Goal: Task Accomplishment & Management: Manage account settings

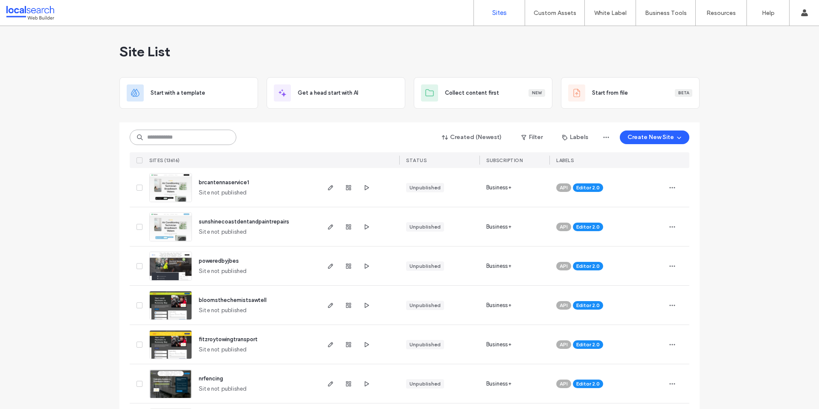
click at [204, 133] on input at bounding box center [183, 137] width 107 height 15
paste input "********"
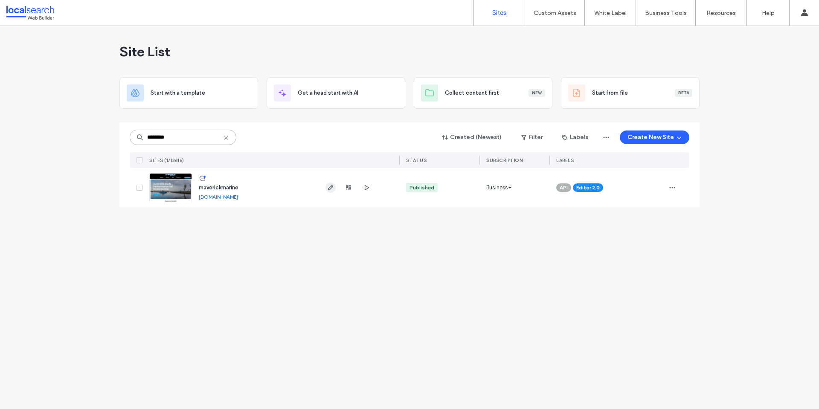
type input "********"
click at [331, 186] on icon "button" at bounding box center [330, 187] width 7 height 7
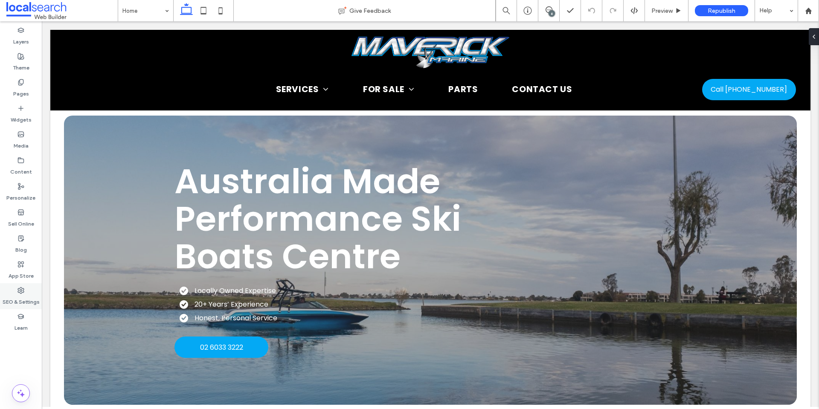
click at [19, 295] on label "SEO & Settings" at bounding box center [21, 300] width 37 height 12
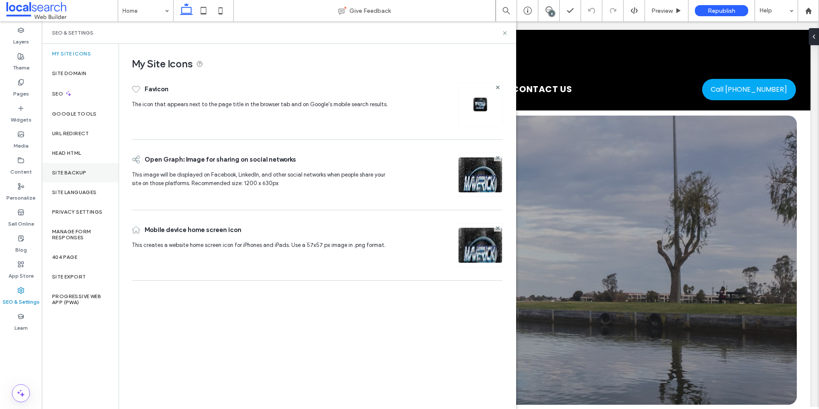
click at [70, 175] on label "Site Backup" at bounding box center [69, 173] width 34 height 6
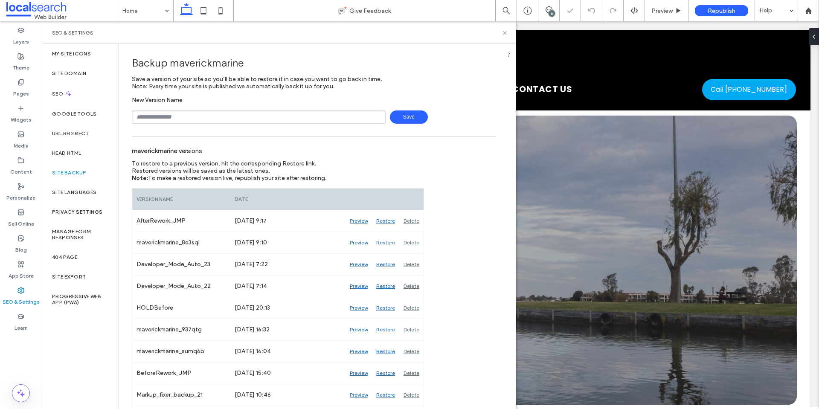
click at [189, 117] on input "text" at bounding box center [259, 116] width 254 height 13
type input "**********"
click at [401, 116] on span "Save" at bounding box center [409, 116] width 38 height 13
click at [504, 33] on icon at bounding box center [505, 33] width 6 height 6
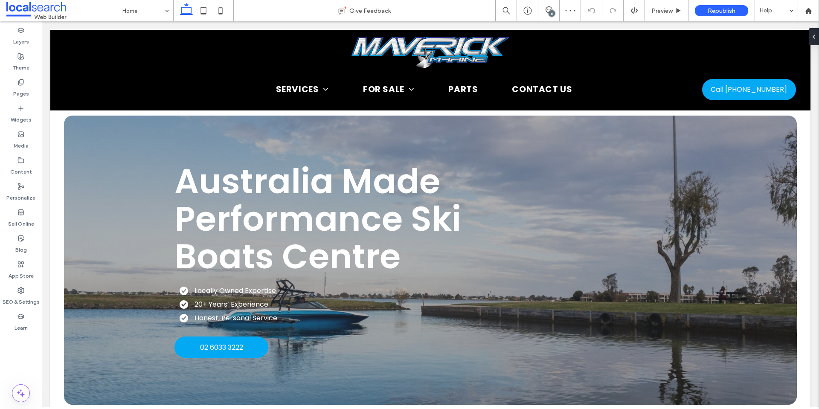
click at [549, 13] on div "6" at bounding box center [552, 13] width 6 height 6
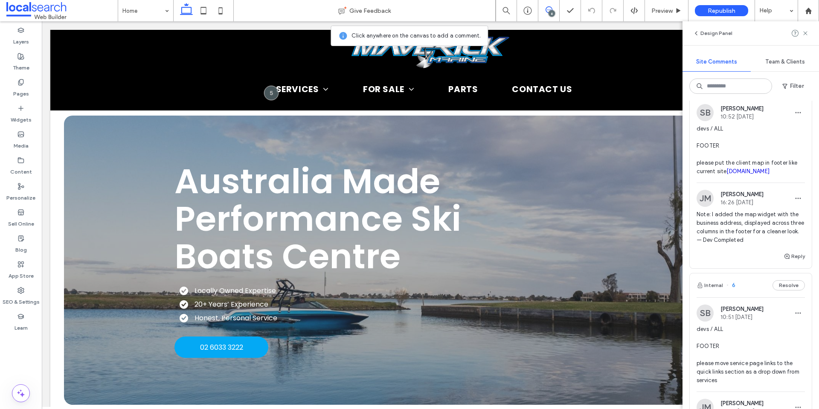
scroll to position [469, 0]
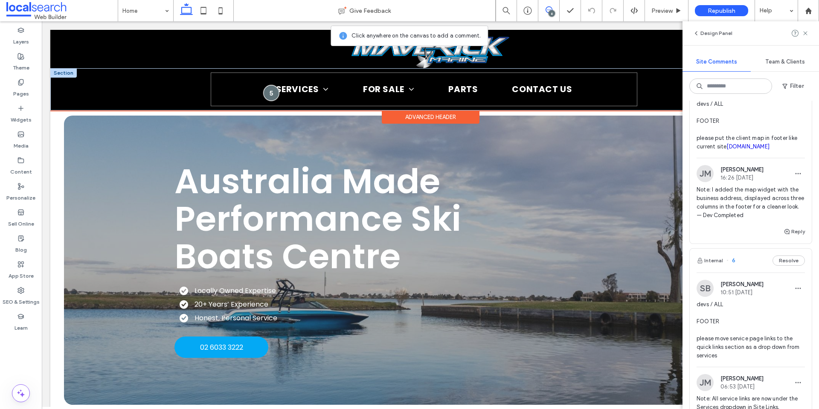
click at [273, 90] on div at bounding box center [271, 93] width 16 height 16
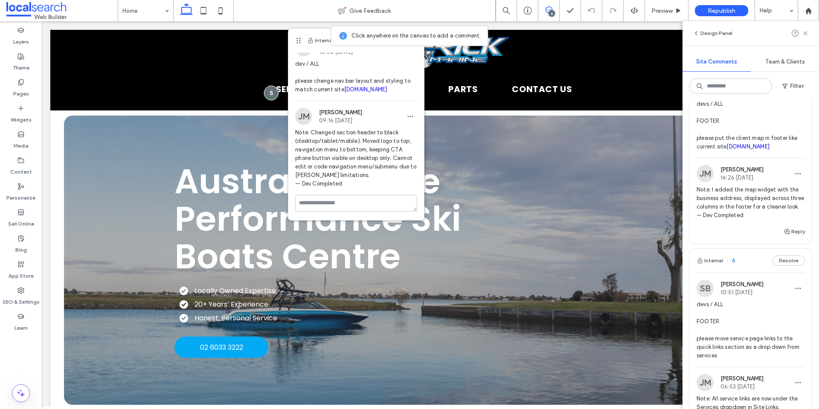
scroll to position [31, 0]
click at [773, 220] on span "Note: I added the map widget with the business address, displayed across three …" at bounding box center [751, 203] width 108 height 34
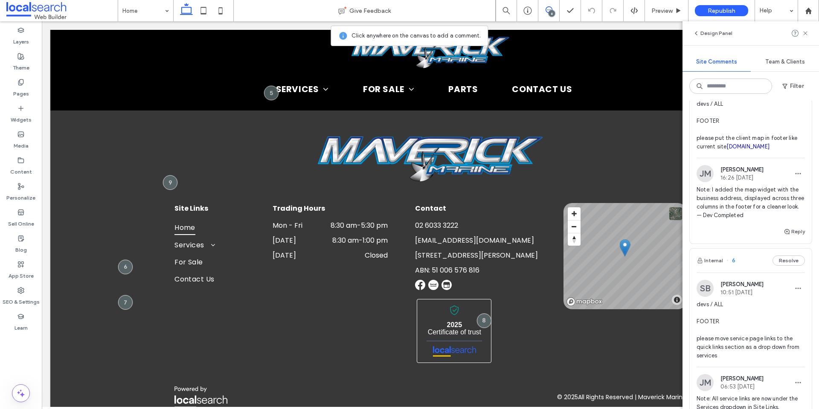
scroll to position [2176, 0]
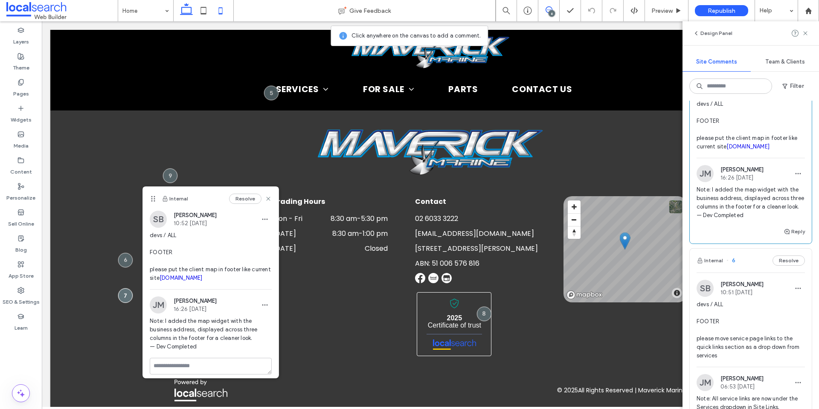
click at [222, 12] on icon at bounding box center [220, 10] width 17 height 17
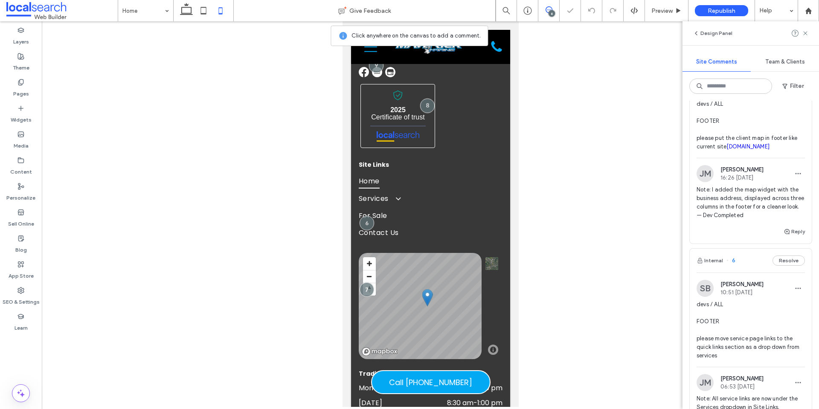
scroll to position [2039, 0]
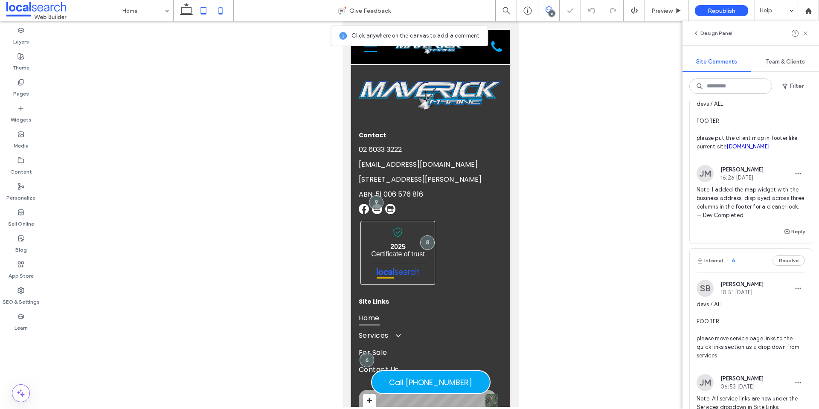
click at [202, 7] on icon at bounding box center [203, 10] width 17 height 17
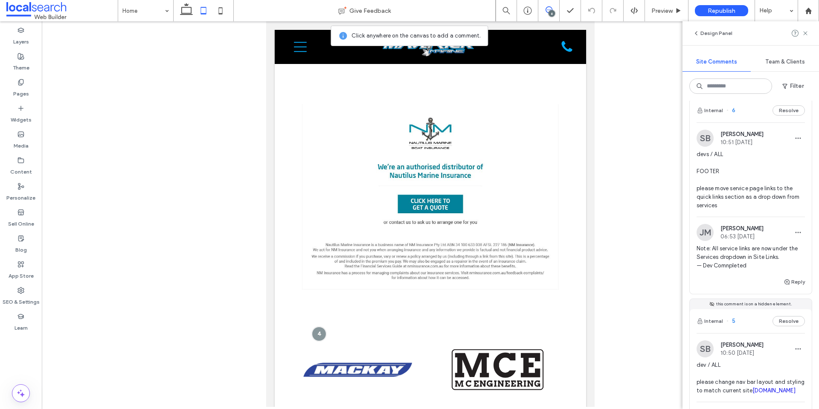
scroll to position [640, 0]
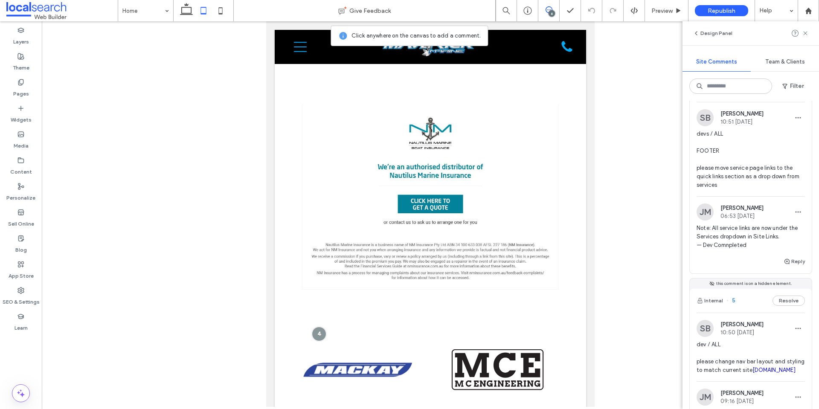
click at [744, 189] on span "devs / ALL FOOTER please move service page links to the quick links section as …" at bounding box center [751, 160] width 108 height 60
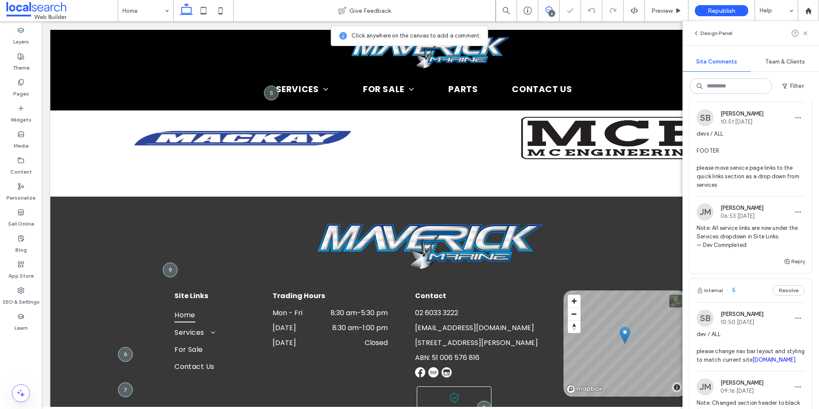
scroll to position [2176, 0]
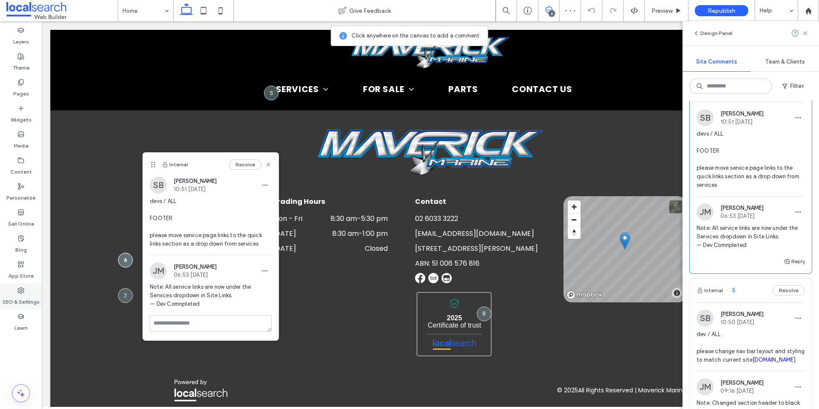
click at [21, 297] on label "SEO & Settings" at bounding box center [21, 300] width 37 height 12
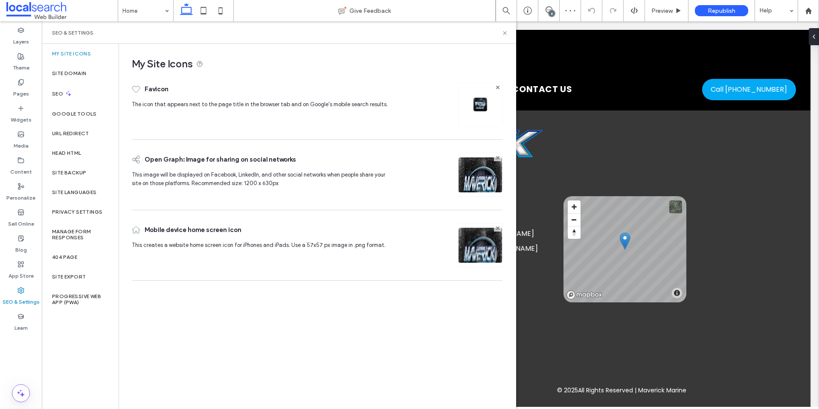
scroll to position [0, 0]
click at [78, 177] on div "Site Backup" at bounding box center [80, 173] width 77 height 20
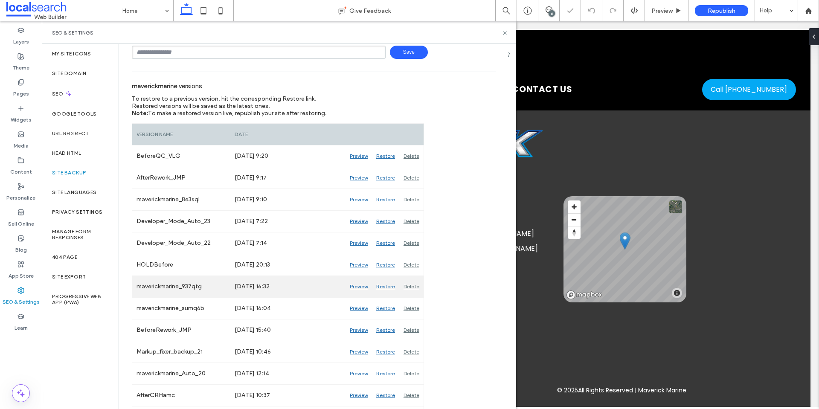
scroll to position [85, 0]
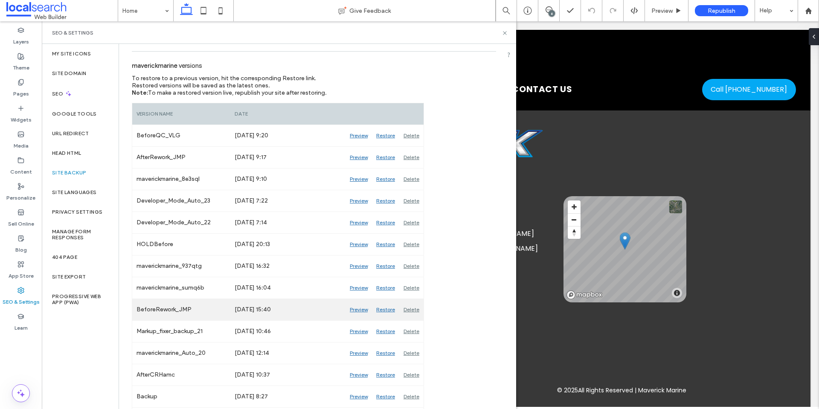
click at [354, 311] on div "Preview" at bounding box center [358, 309] width 26 height 21
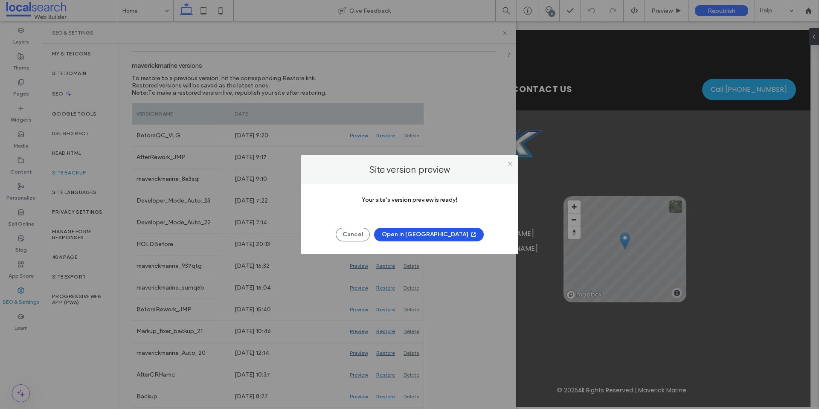
click at [422, 238] on button "Open in [GEOGRAPHIC_DATA]" at bounding box center [429, 235] width 110 height 14
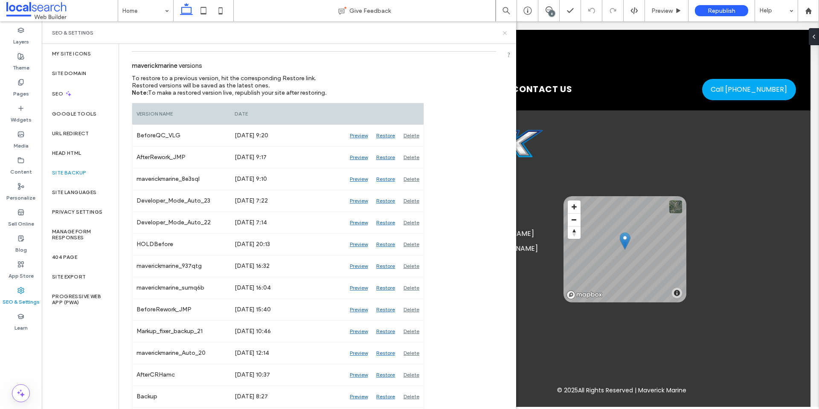
click at [505, 33] on use at bounding box center [504, 32] width 3 height 3
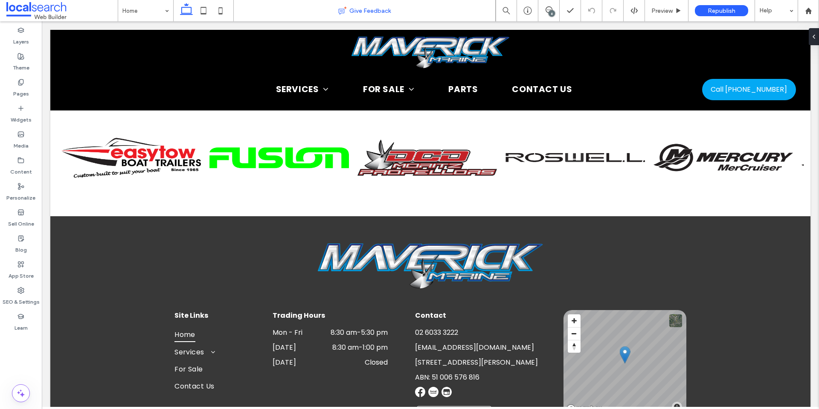
scroll to position [2006, 0]
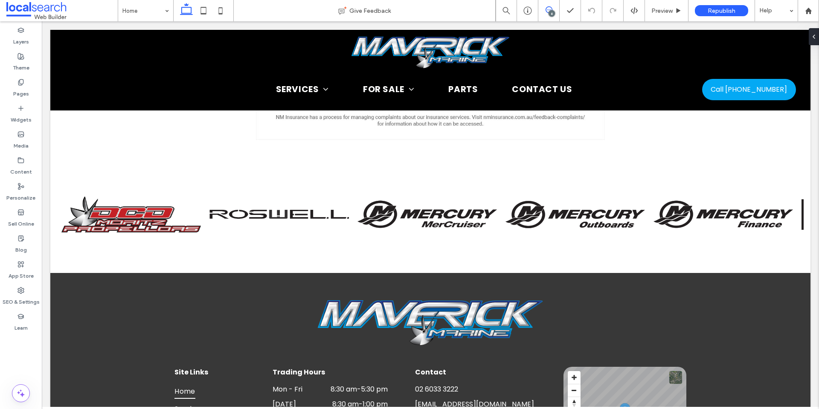
click at [552, 10] on span at bounding box center [548, 9] width 21 height 7
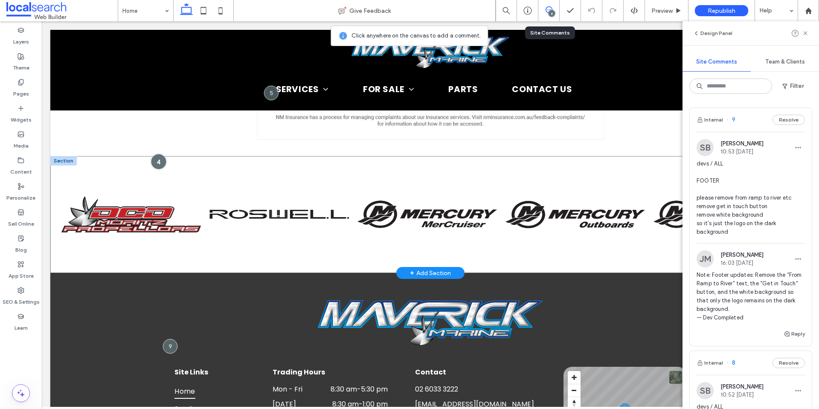
click at [163, 154] on div at bounding box center [159, 162] width 16 height 16
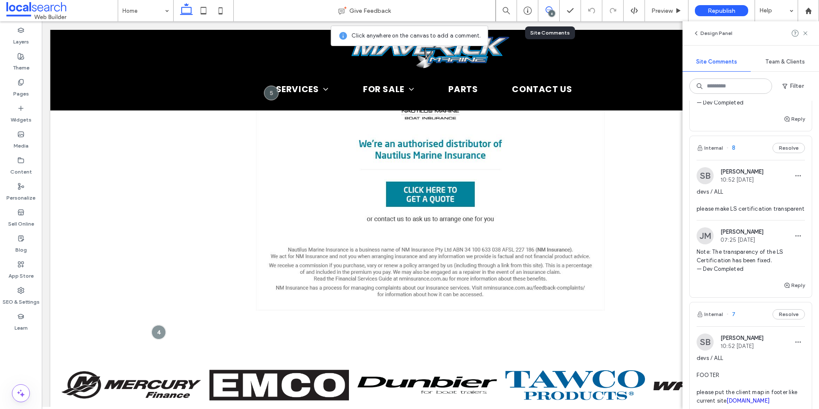
scroll to position [256, 0]
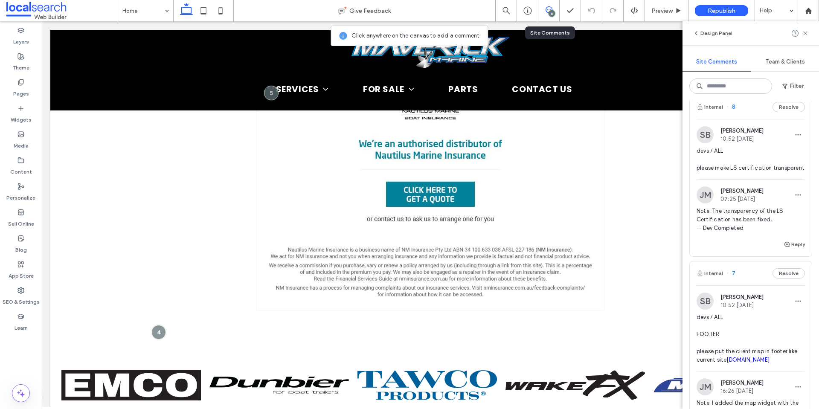
click at [763, 232] on span "Note: The transparency of the LS Certification has been fixed. — Dev Completed" at bounding box center [751, 220] width 108 height 26
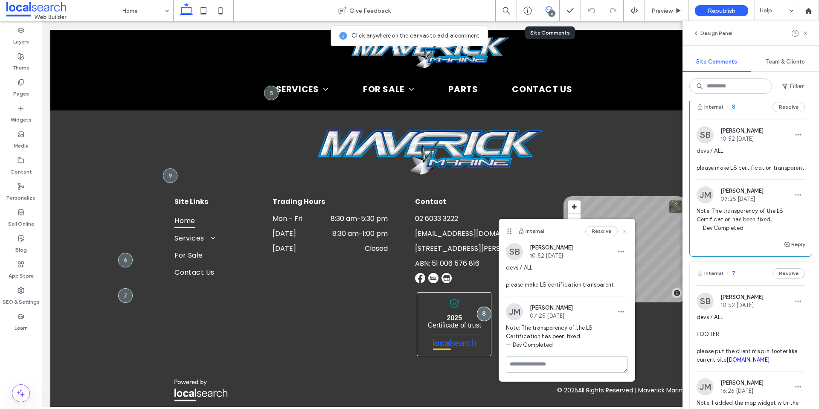
click at [623, 232] on use at bounding box center [625, 231] width 4 height 4
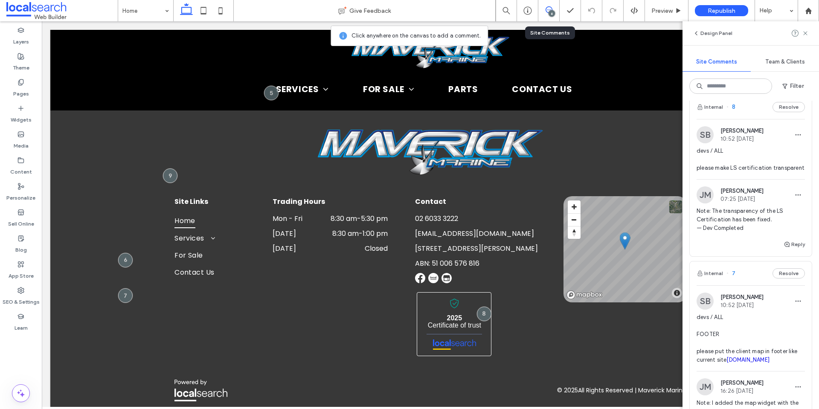
scroll to position [299, 0]
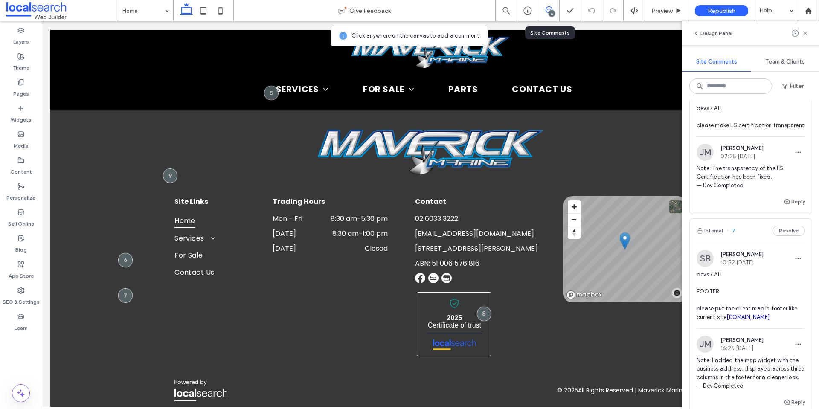
click at [759, 294] on span "devs / ALL FOOTER please put the client map in footer like current site [DOMAIN…" at bounding box center [751, 295] width 108 height 51
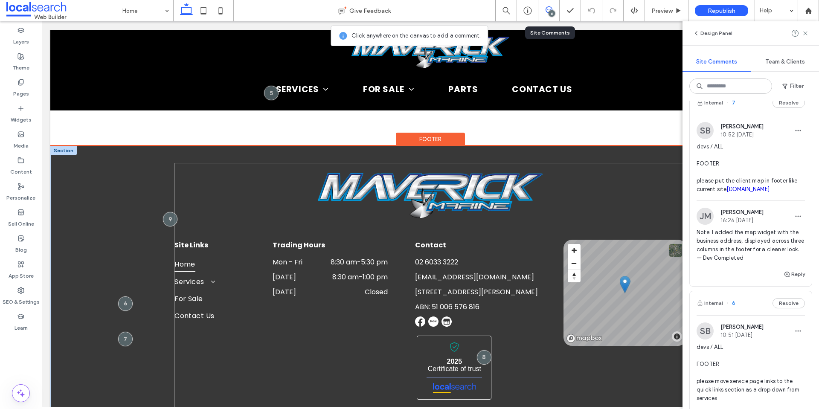
scroll to position [2133, 0]
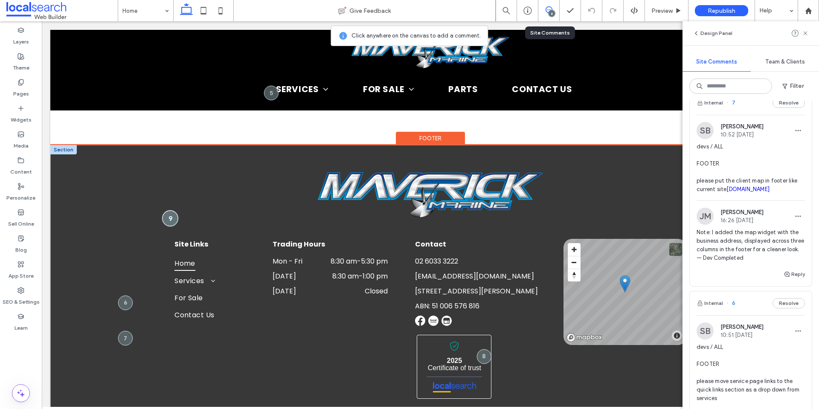
click at [173, 211] on div at bounding box center [170, 219] width 16 height 16
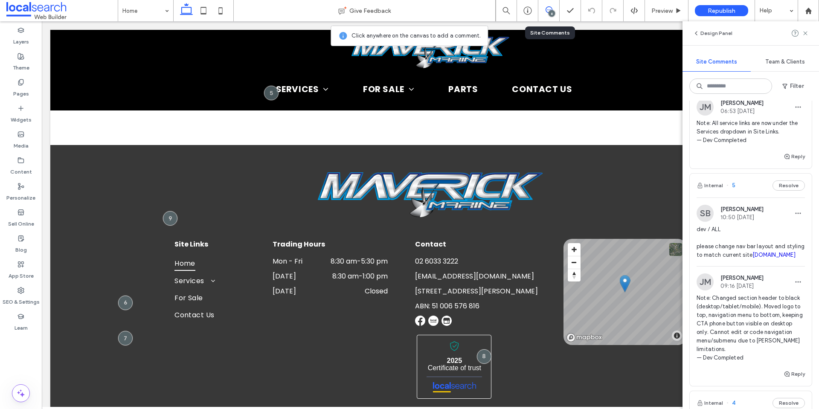
scroll to position [795, 0]
